Goal: Transaction & Acquisition: Purchase product/service

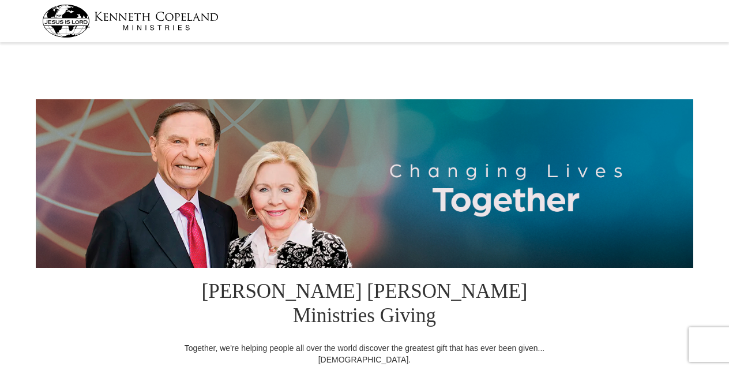
select select "FL"
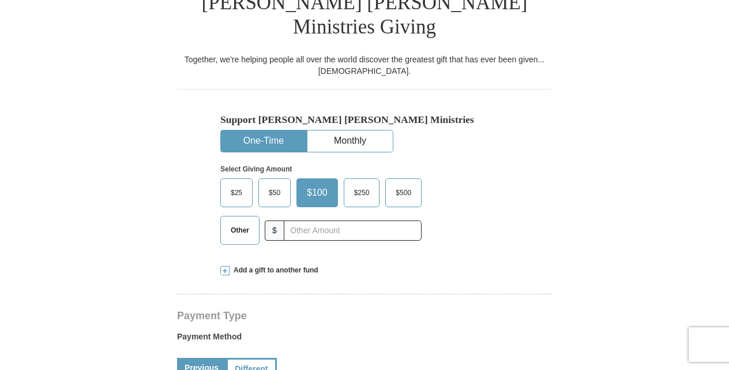
click at [241, 221] on span "Other" at bounding box center [240, 229] width 30 height 17
click at [0, 0] on input "Other" at bounding box center [0, 0] width 0 height 0
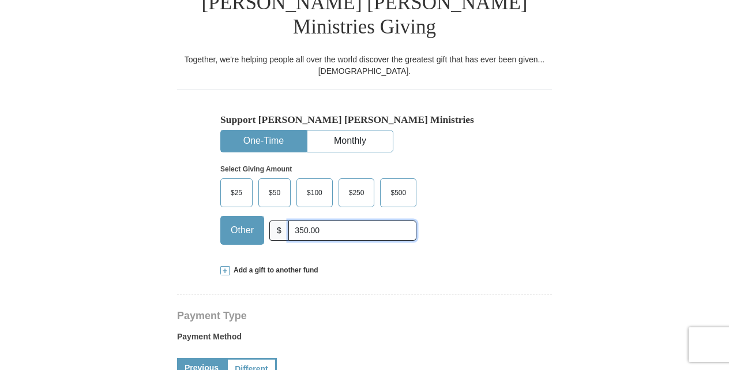
type input "350.00"
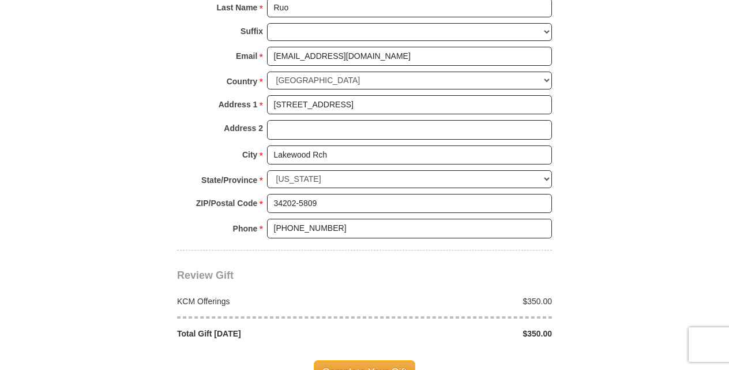
scroll to position [980, 0]
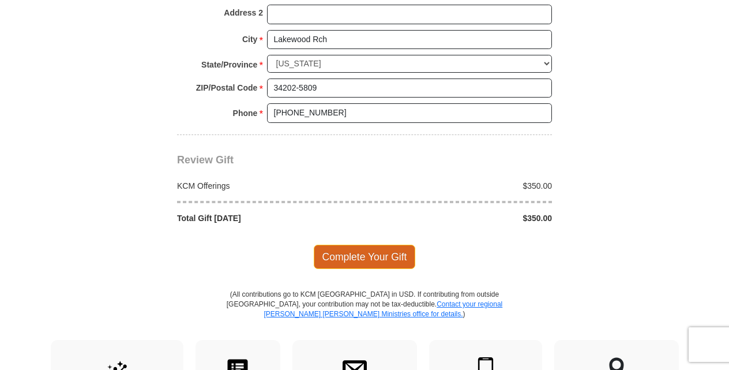
click at [328, 245] on span "Complete Your Gift" at bounding box center [365, 257] width 102 height 24
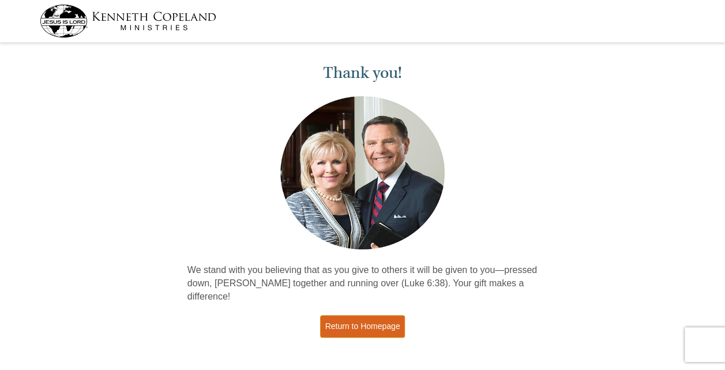
click at [374, 315] on link "Return to Homepage" at bounding box center [362, 326] width 85 height 22
